Goal: Check status: Check status

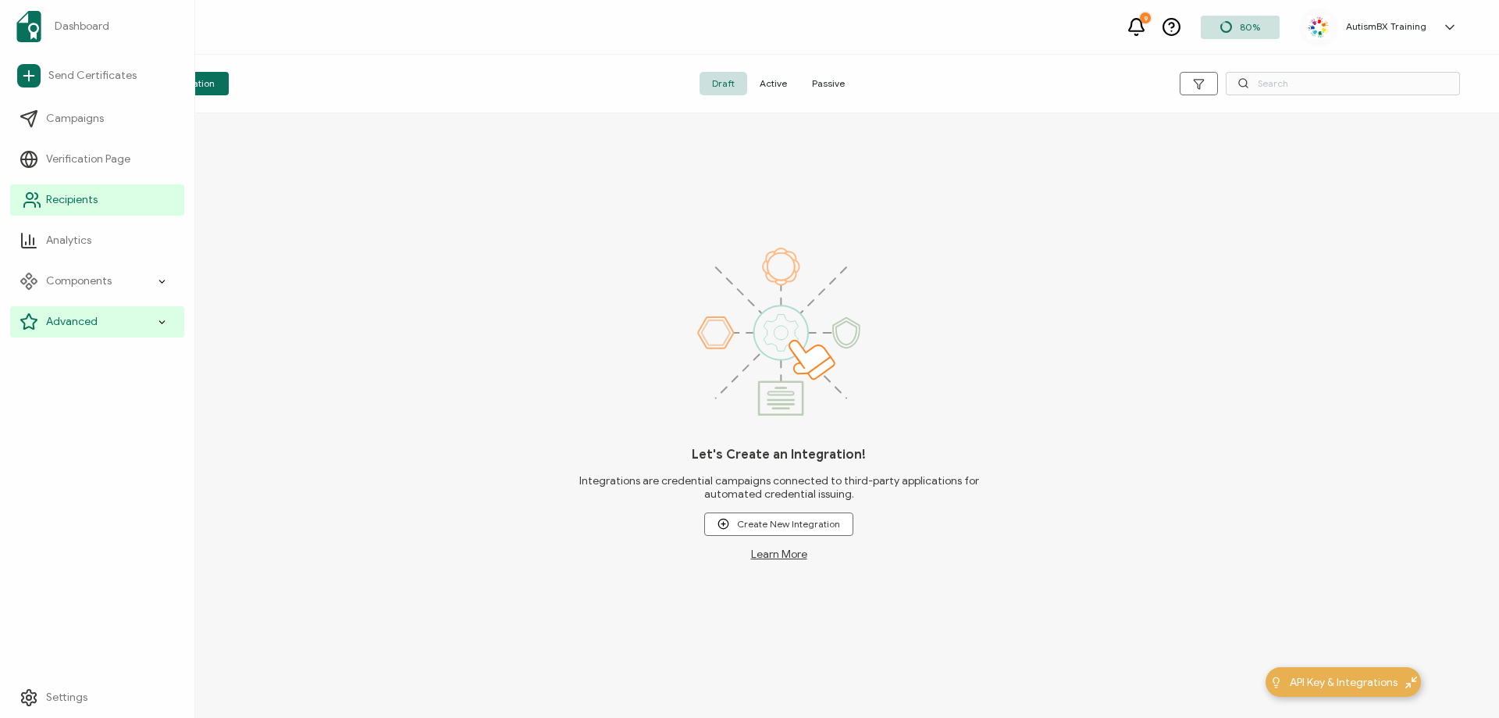
click at [45, 201] on link "Recipients" at bounding box center [97, 199] width 174 height 31
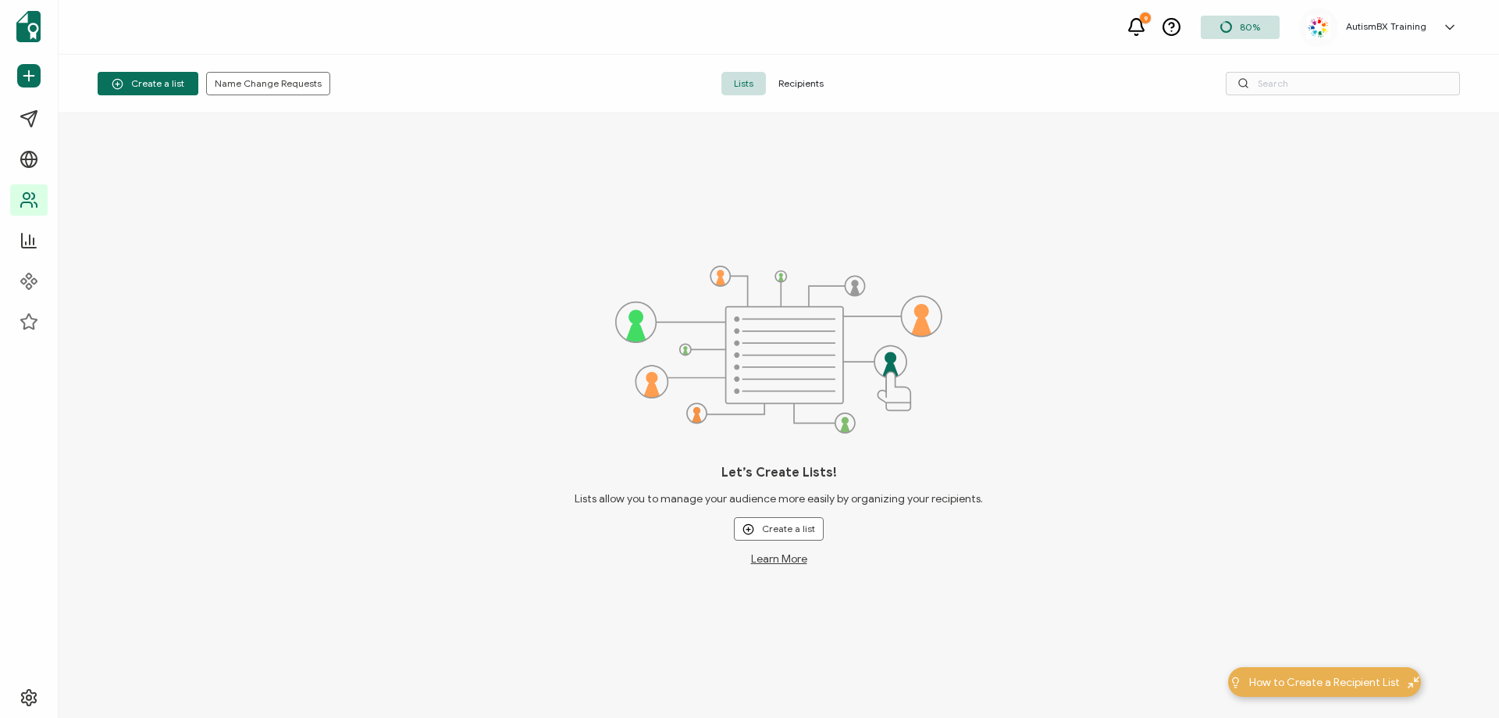
click at [804, 87] on span "Recipients" at bounding box center [801, 83] width 70 height 23
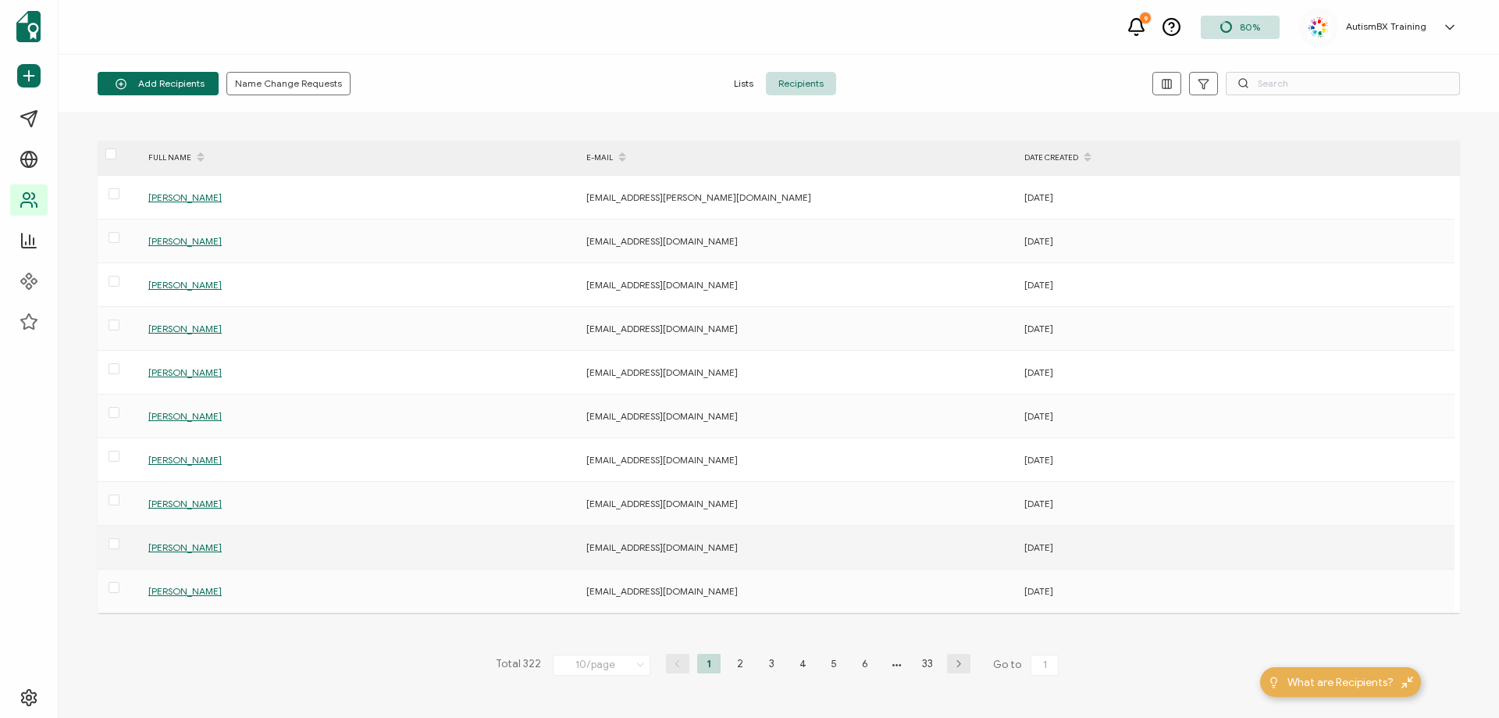
click at [173, 550] on span "[PERSON_NAME]" at bounding box center [184, 547] width 73 height 12
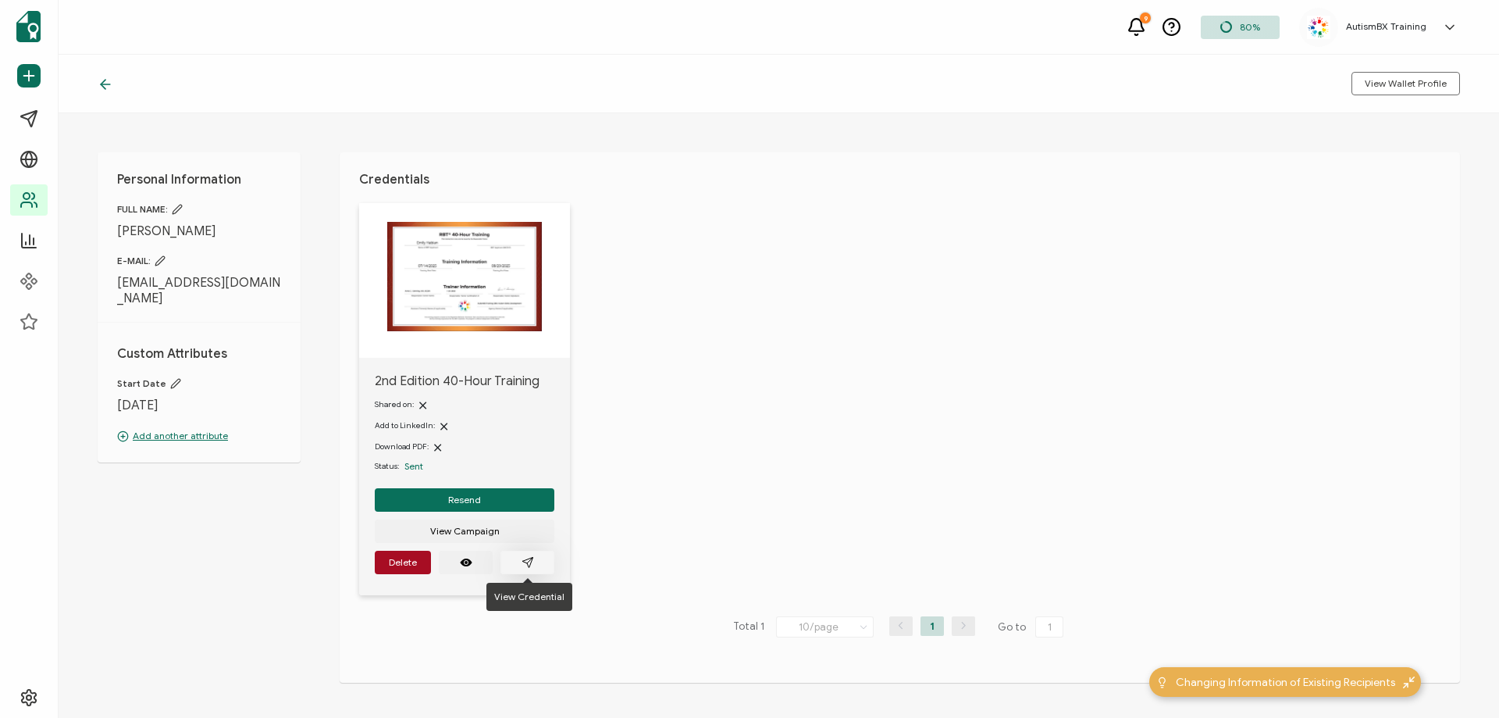
click at [522, 568] on icon "paper plane outline" at bounding box center [528, 562] width 12 height 12
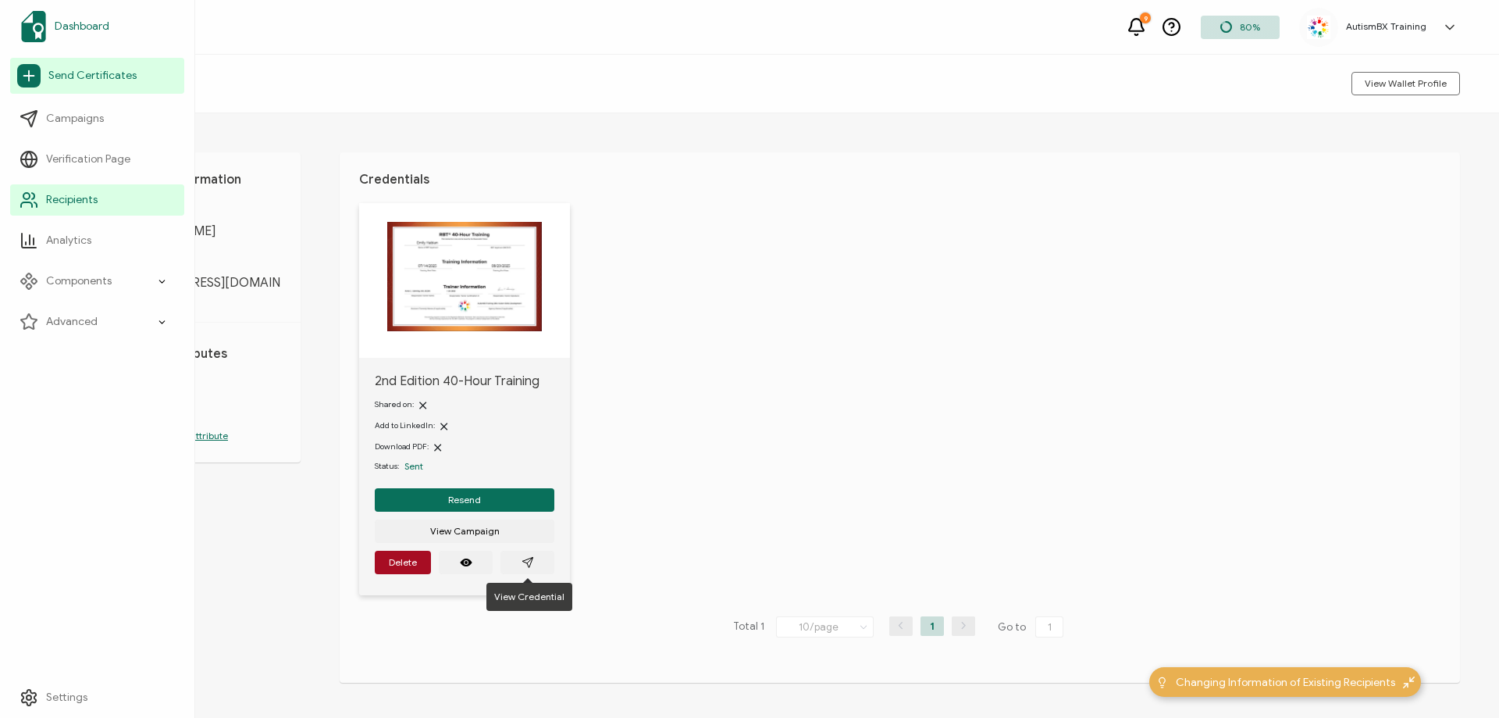
click at [62, 23] on span "Dashboard" at bounding box center [82, 27] width 55 height 16
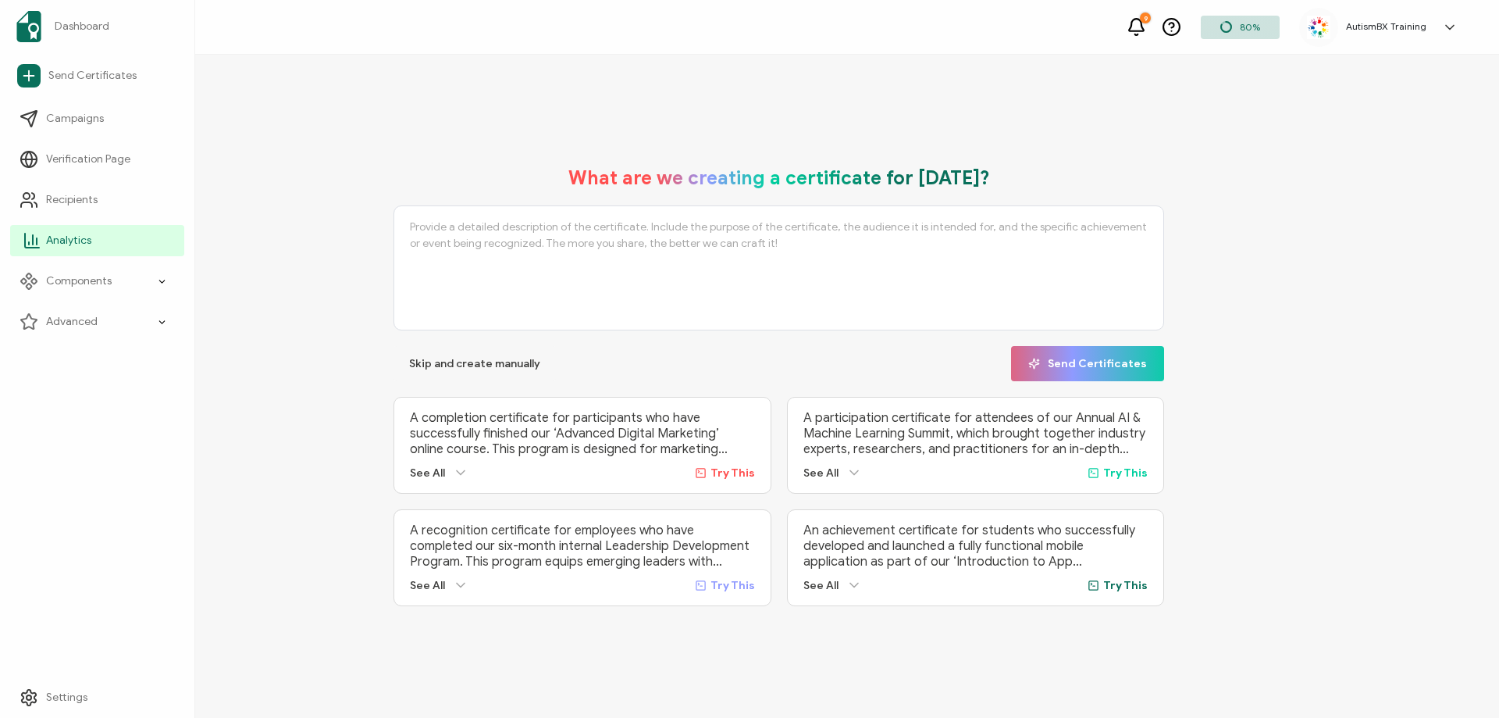
click at [100, 239] on link "Analytics" at bounding box center [97, 240] width 174 height 31
